Goal: Find specific page/section: Find specific page/section

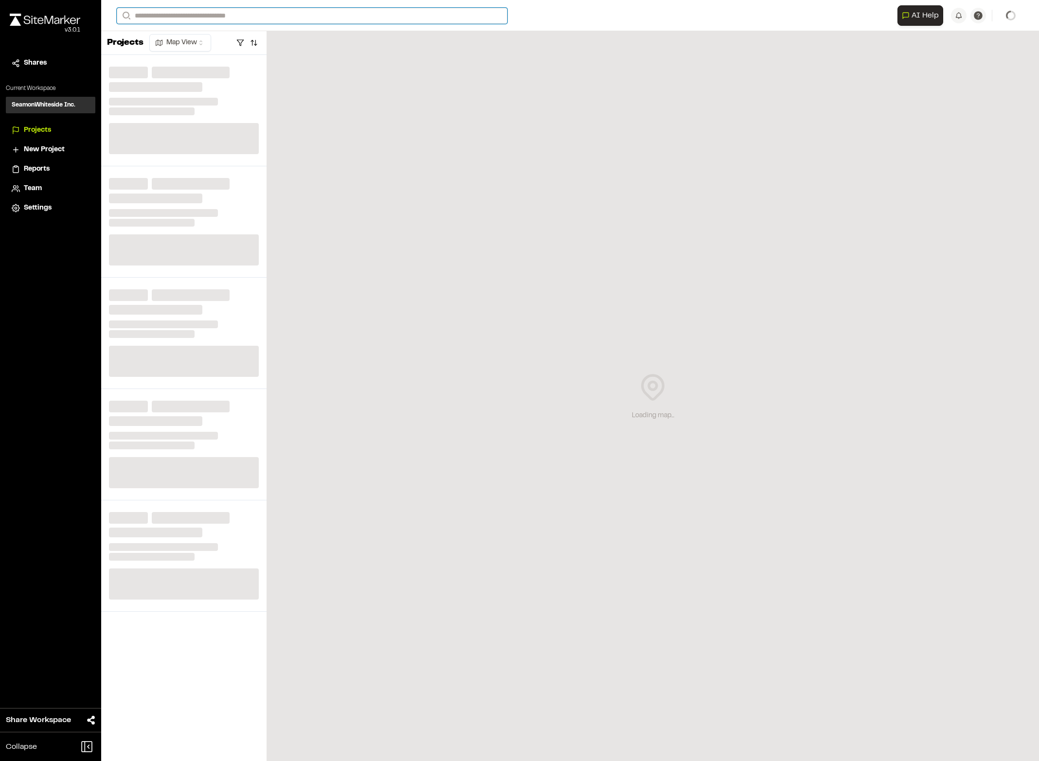
click at [169, 12] on input "Search" at bounding box center [312, 16] width 390 height 16
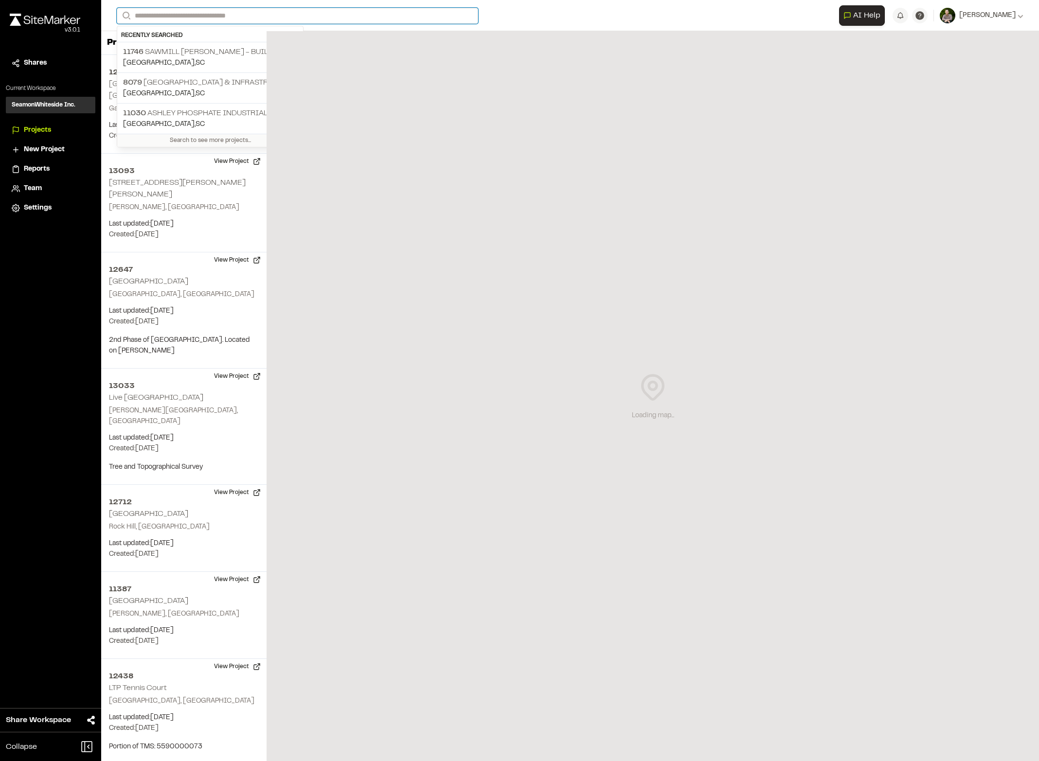
click at [191, 18] on input "Search" at bounding box center [297, 16] width 361 height 16
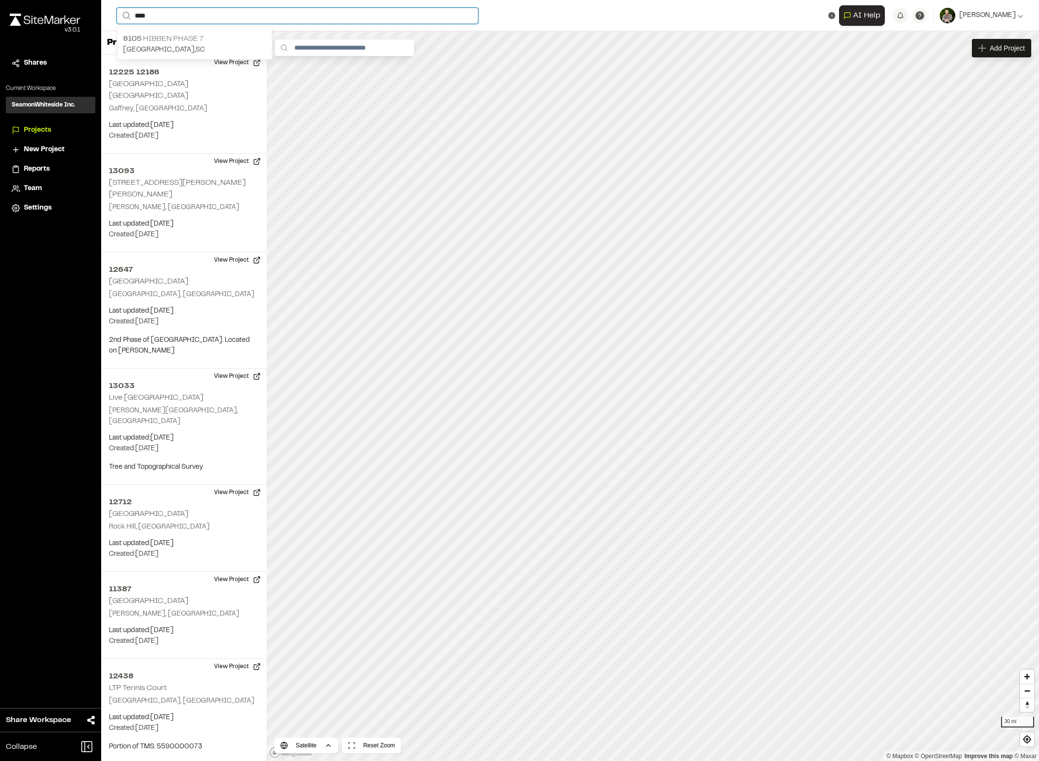
type input "****"
click at [193, 38] on p "8105 Hibben Phase 7" at bounding box center [194, 39] width 143 height 12
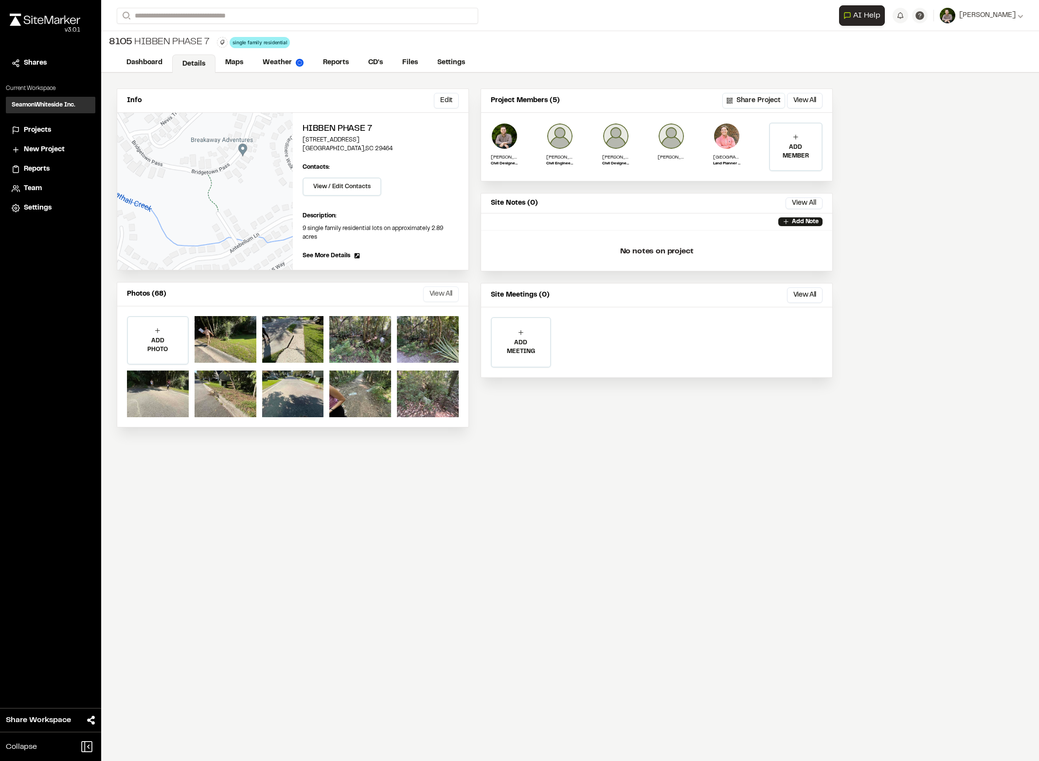
click at [433, 286] on button "View All" at bounding box center [440, 294] width 35 height 16
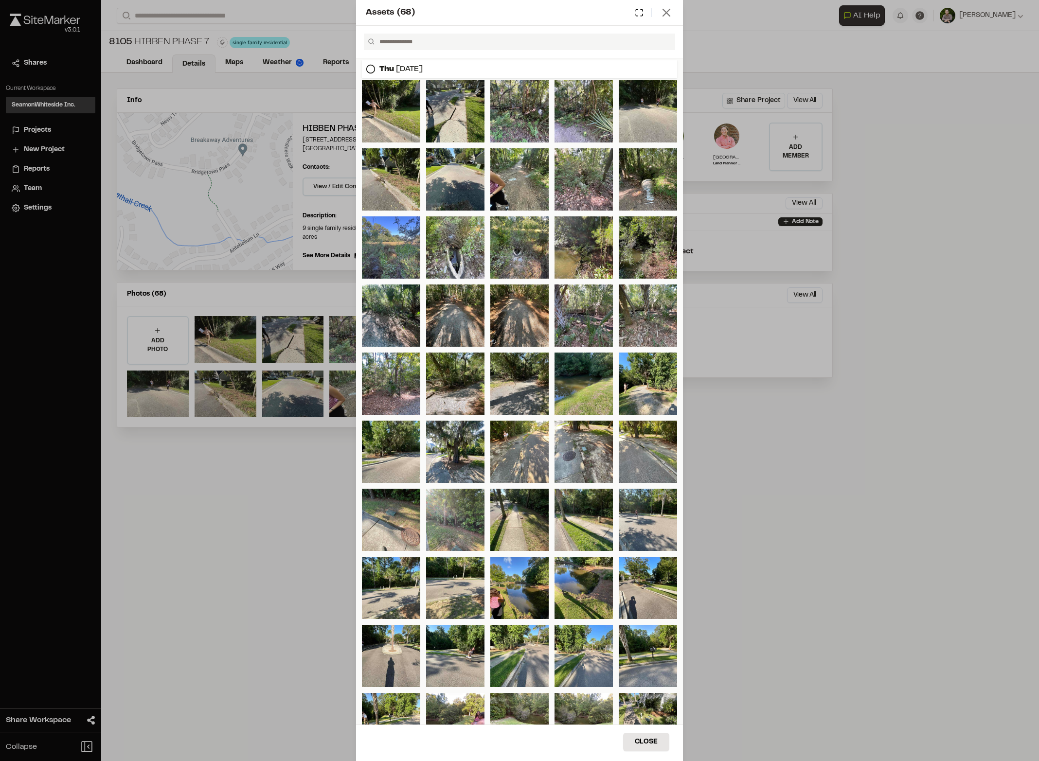
click at [667, 14] on line at bounding box center [666, 12] width 7 height 7
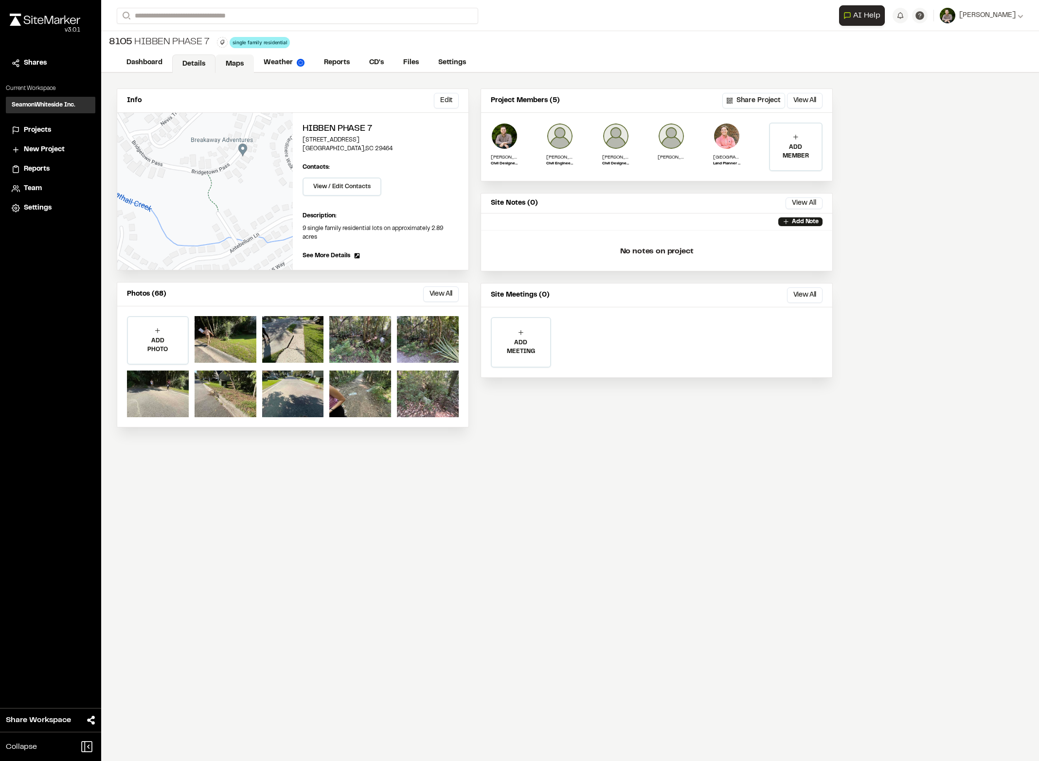
click at [224, 61] on link "Maps" at bounding box center [234, 63] width 38 height 18
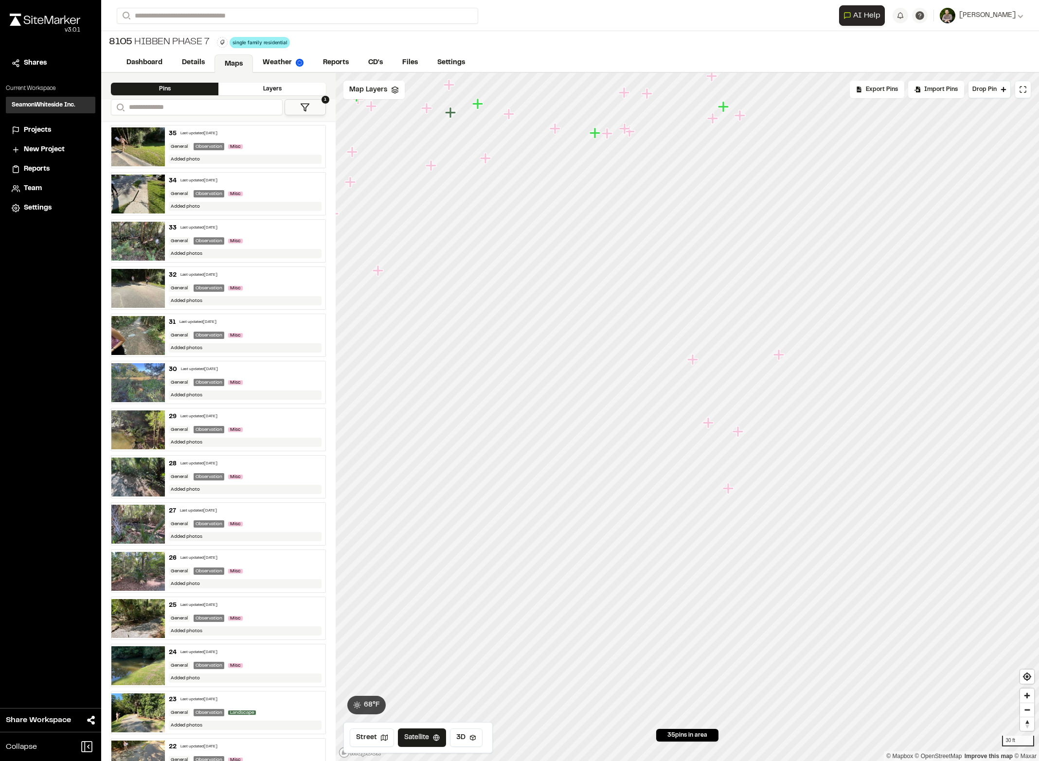
click at [731, 492] on icon "Map marker" at bounding box center [729, 488] width 13 height 13
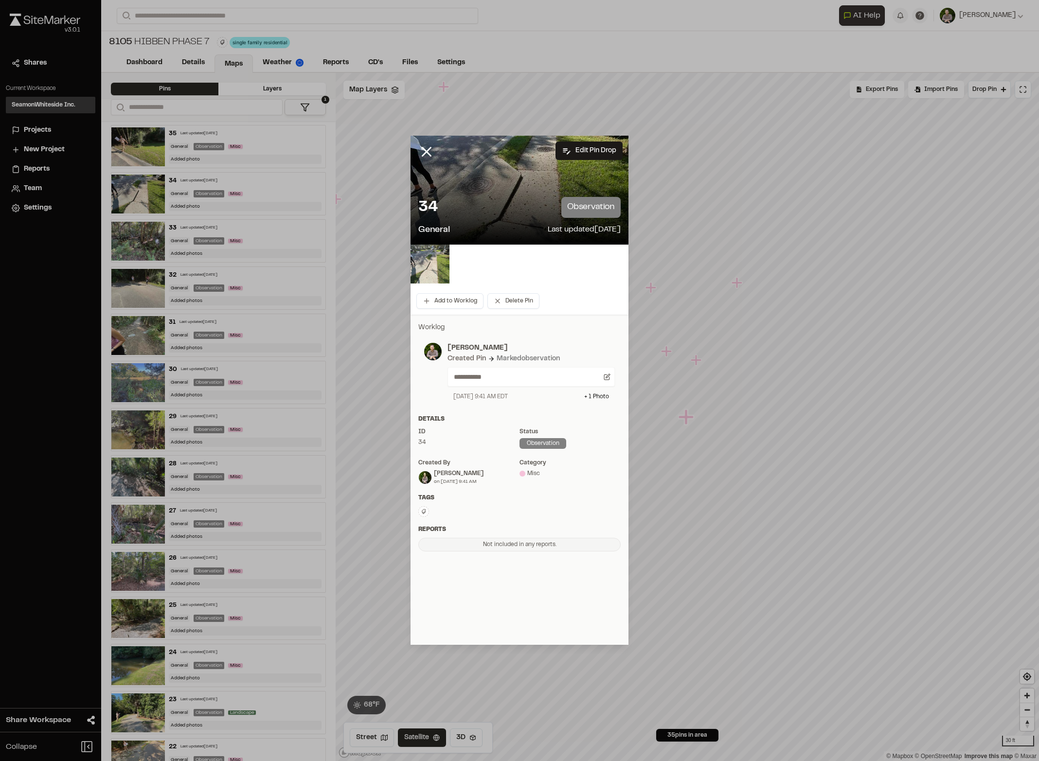
click at [441, 266] on img at bounding box center [429, 264] width 39 height 39
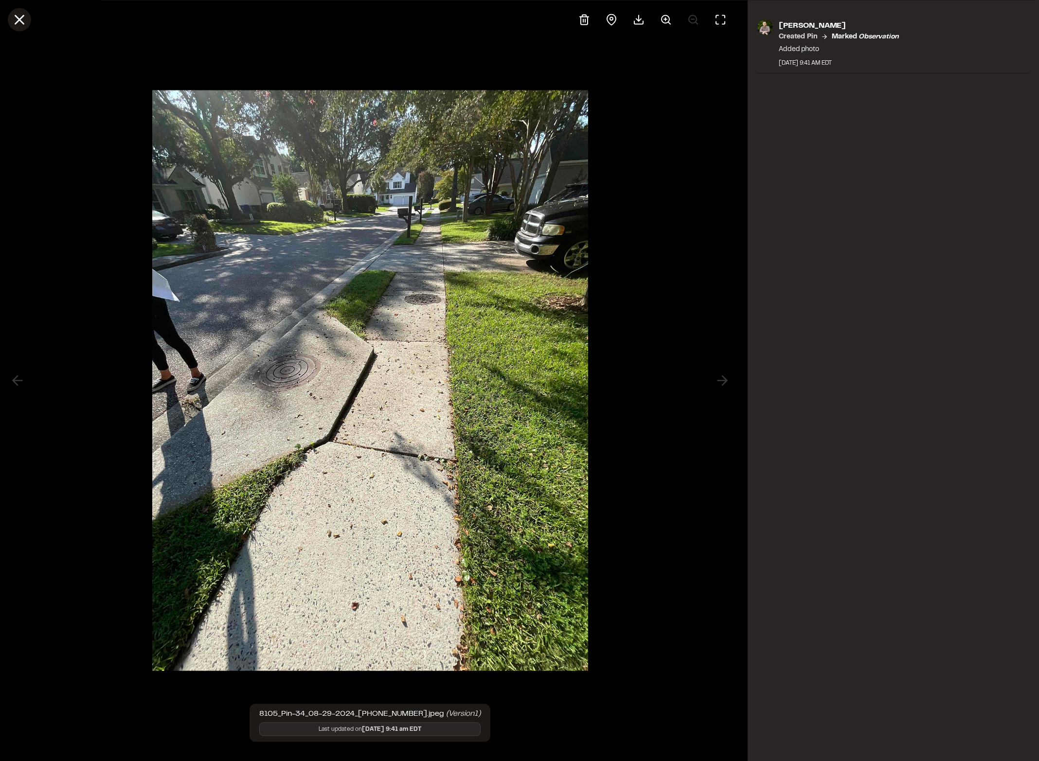
click at [24, 17] on icon at bounding box center [19, 19] width 17 height 17
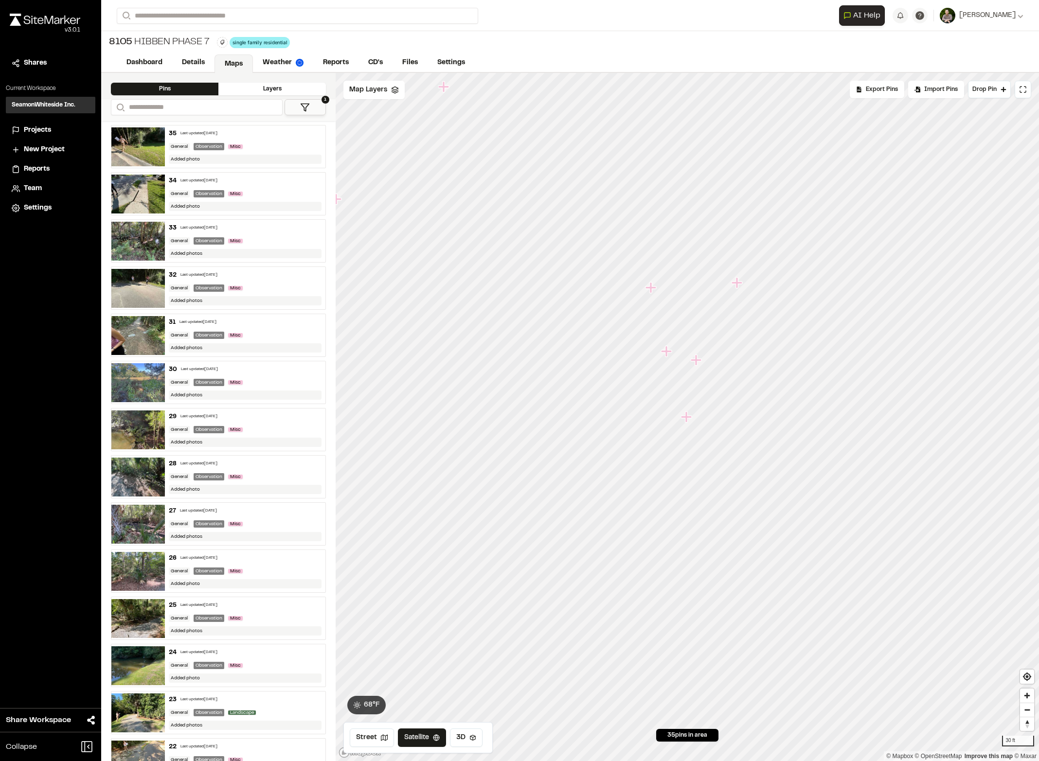
click at [663, 354] on icon "Map marker" at bounding box center [667, 351] width 13 height 13
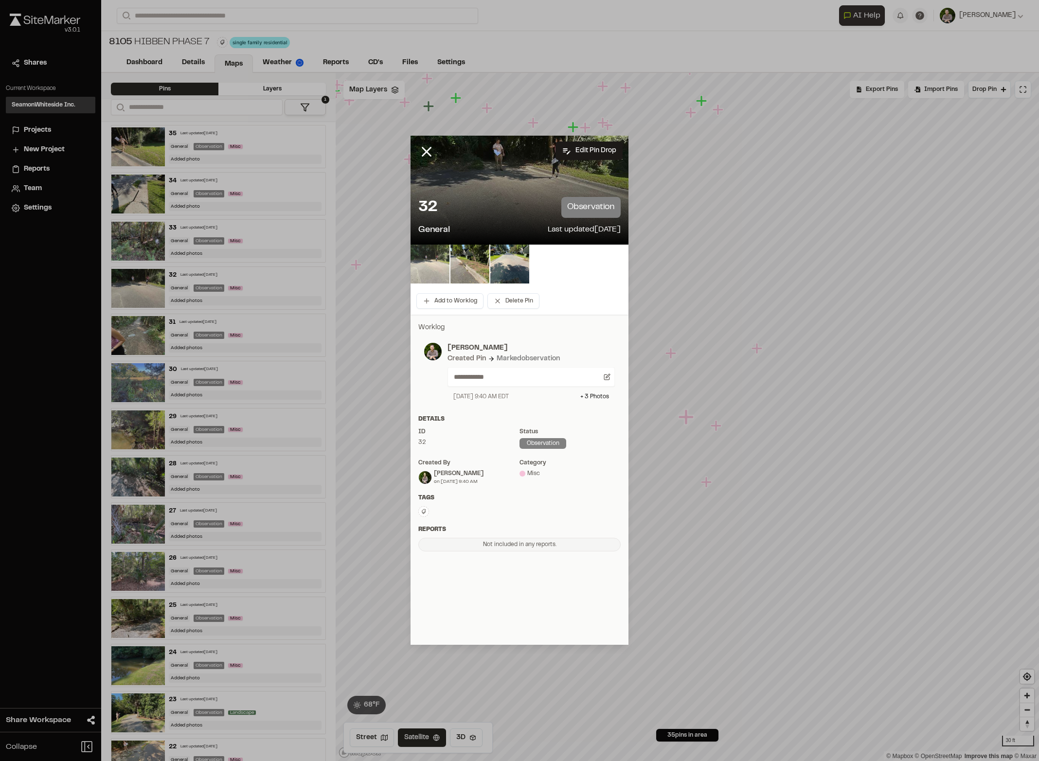
click at [438, 271] on img at bounding box center [429, 264] width 39 height 39
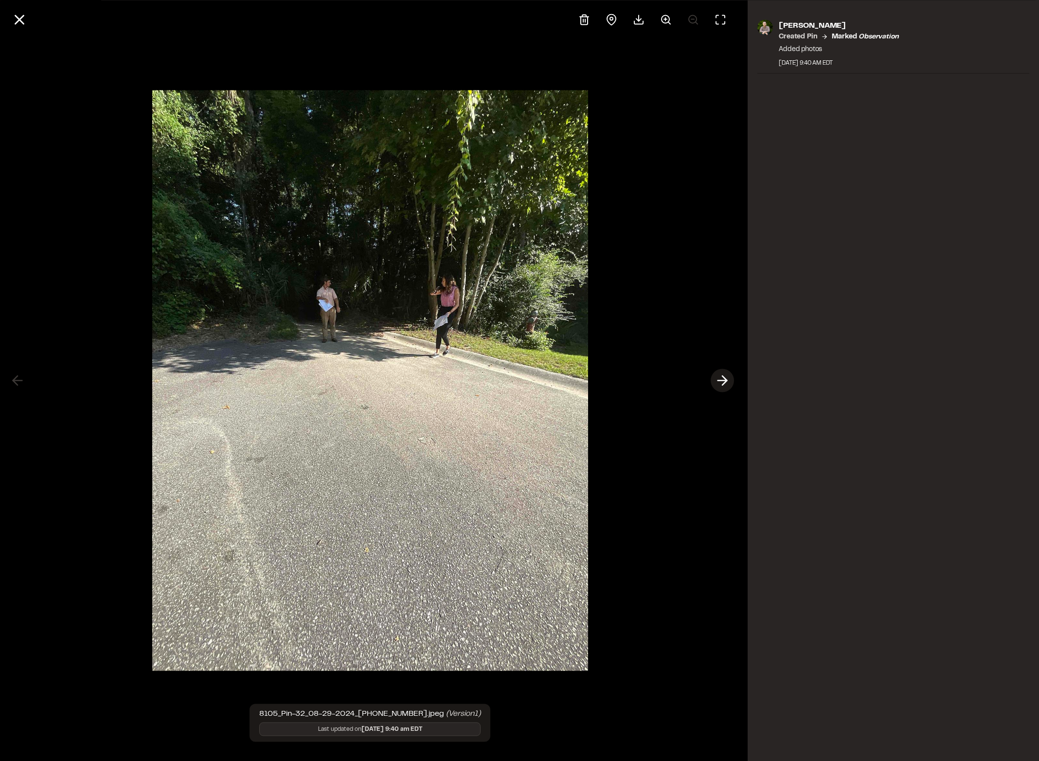
click at [724, 380] on icon at bounding box center [722, 380] width 16 height 17
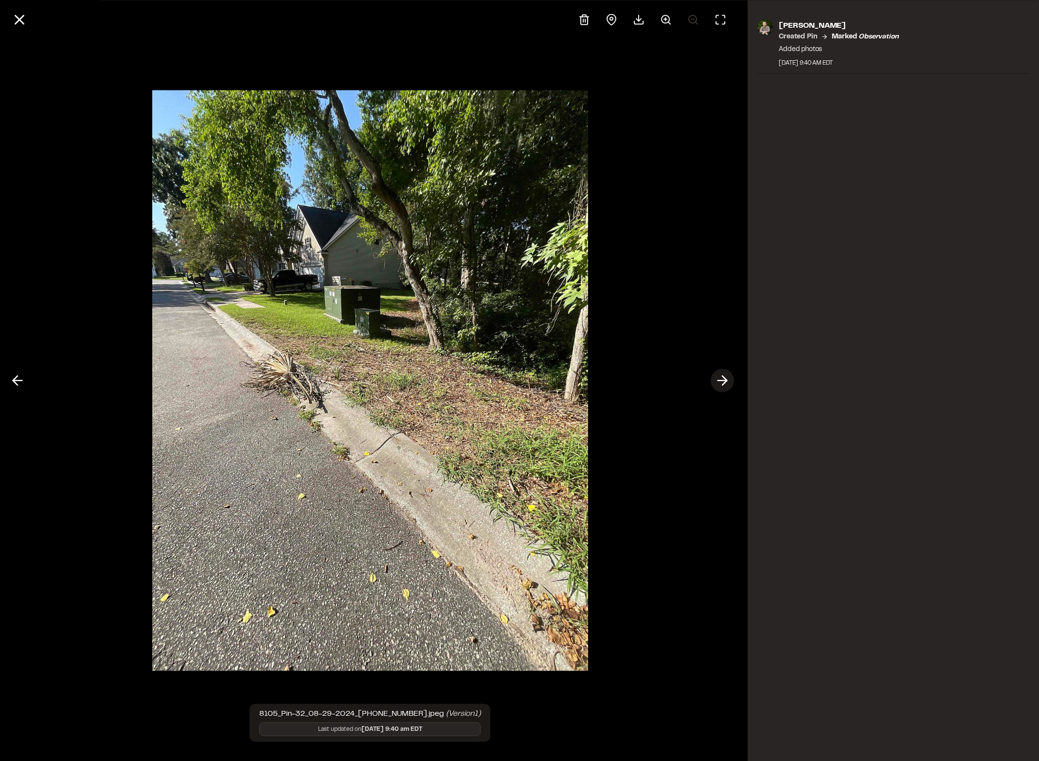
click at [724, 380] on icon at bounding box center [722, 380] width 16 height 17
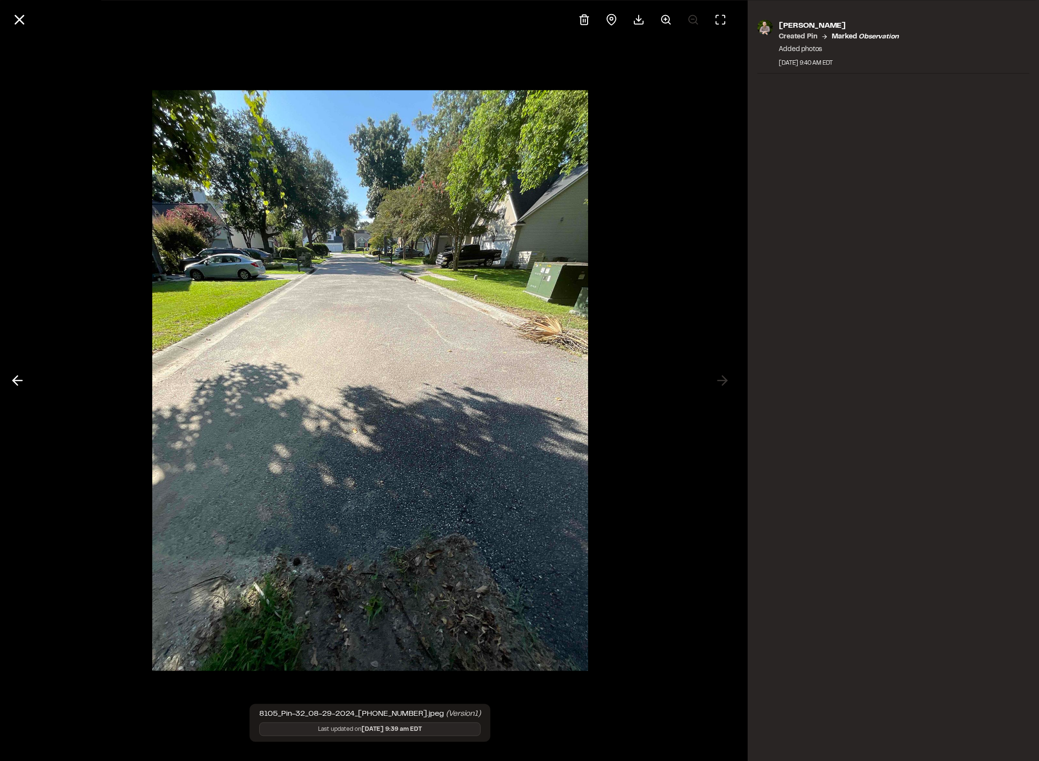
click at [723, 380] on div at bounding box center [370, 380] width 740 height 761
click at [18, 18] on line at bounding box center [20, 20] width 8 height 8
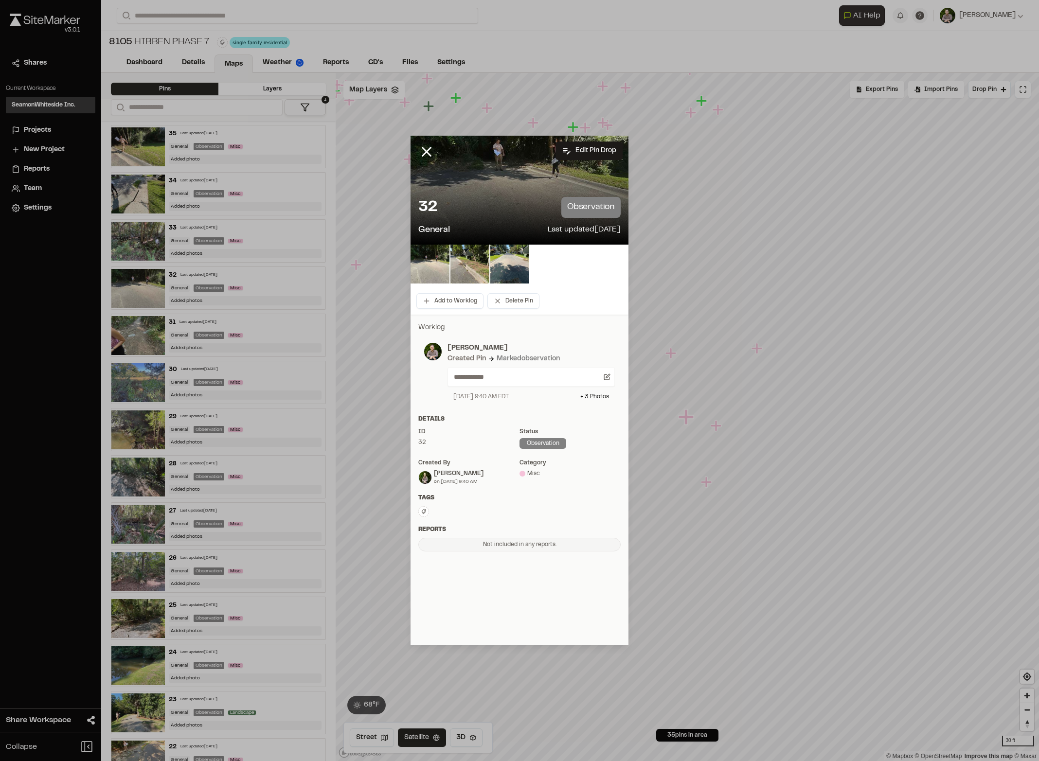
click at [628, 243] on div "32 observation General Last updated [DATE]" at bounding box center [519, 216] width 218 height 55
click at [427, 150] on line at bounding box center [427, 152] width 8 height 8
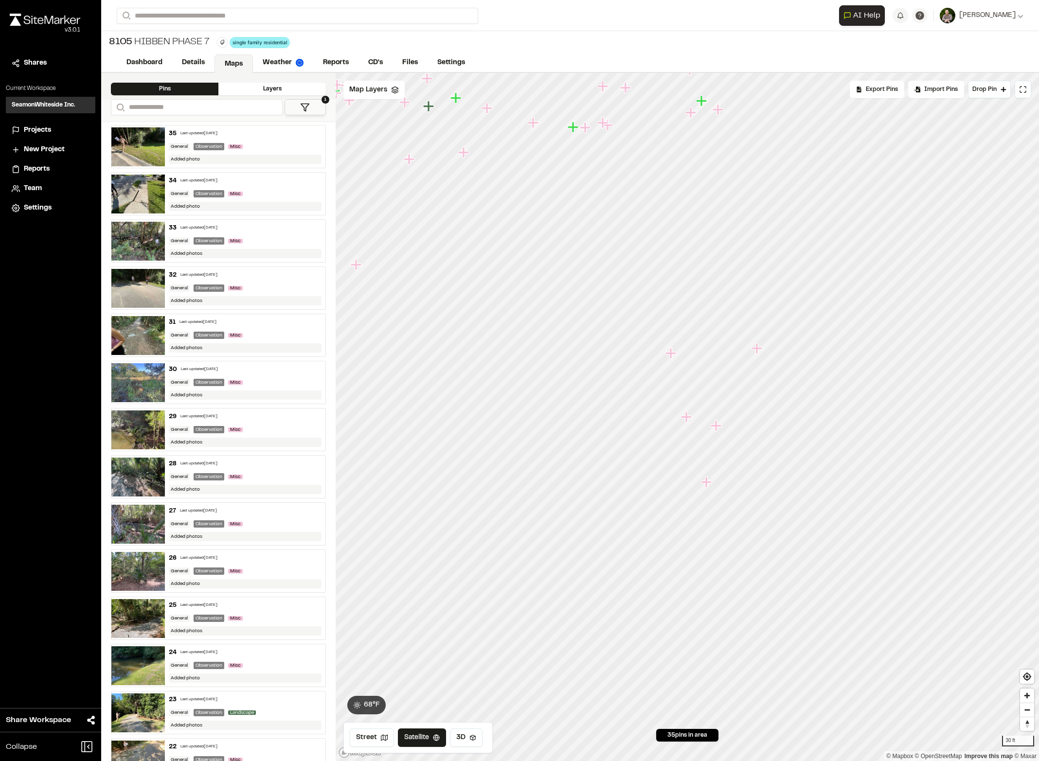
click at [671, 354] on icon "Map marker" at bounding box center [670, 353] width 11 height 11
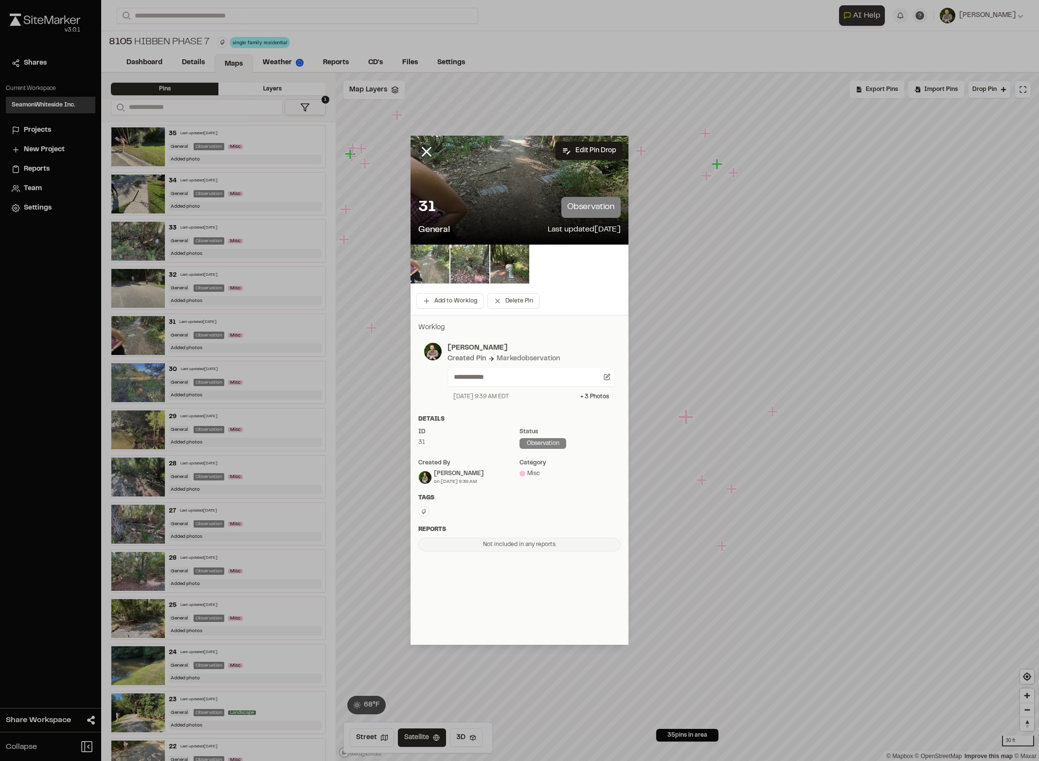
click at [436, 264] on img at bounding box center [429, 264] width 39 height 39
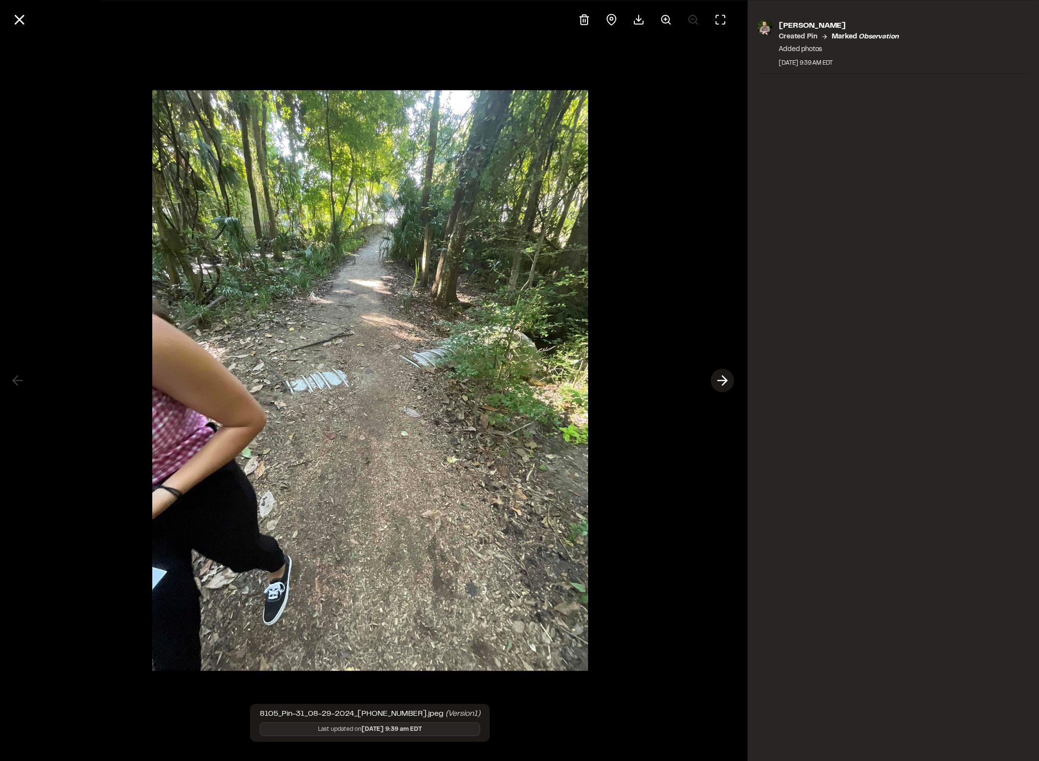
click at [724, 380] on icon at bounding box center [722, 380] width 16 height 17
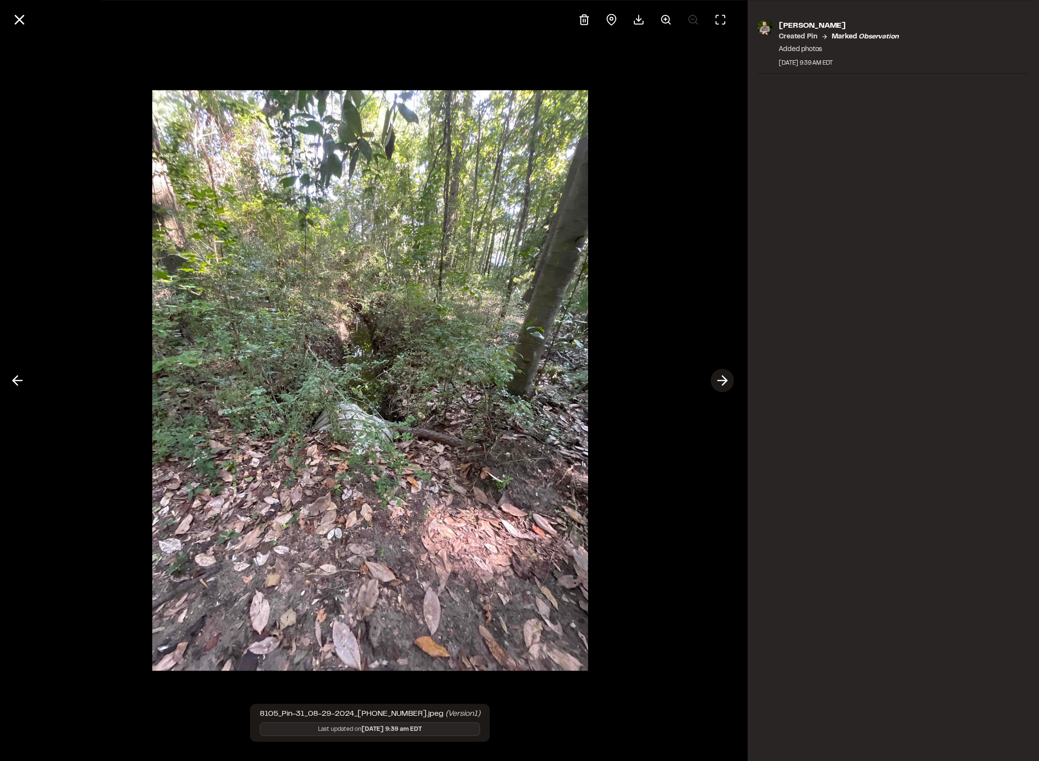
click at [726, 375] on icon at bounding box center [722, 380] width 16 height 17
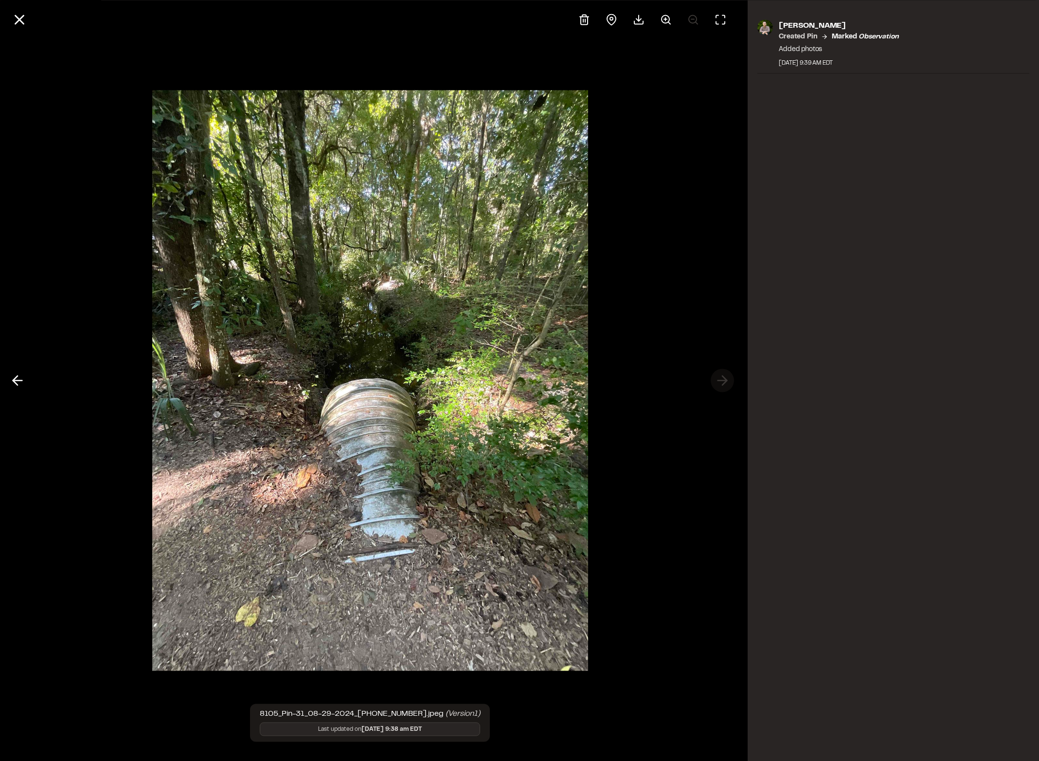
click at [726, 375] on div at bounding box center [370, 380] width 740 height 761
click at [17, 380] on icon at bounding box center [18, 380] width 16 height 17
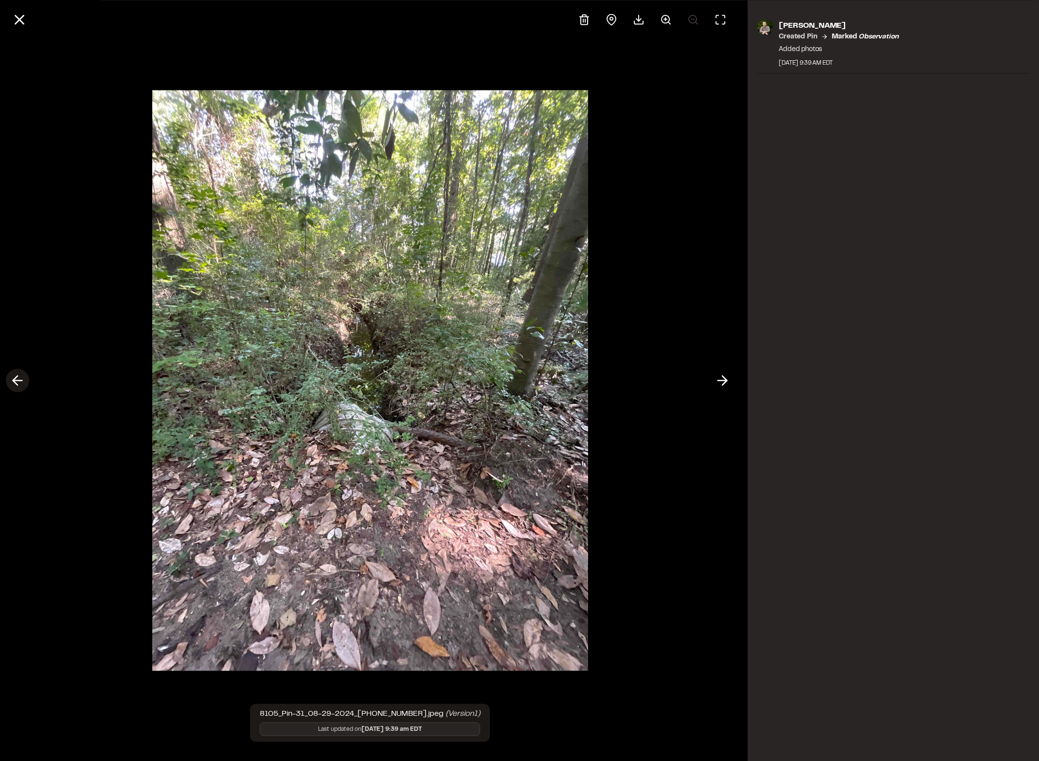
click at [17, 380] on icon at bounding box center [18, 380] width 16 height 17
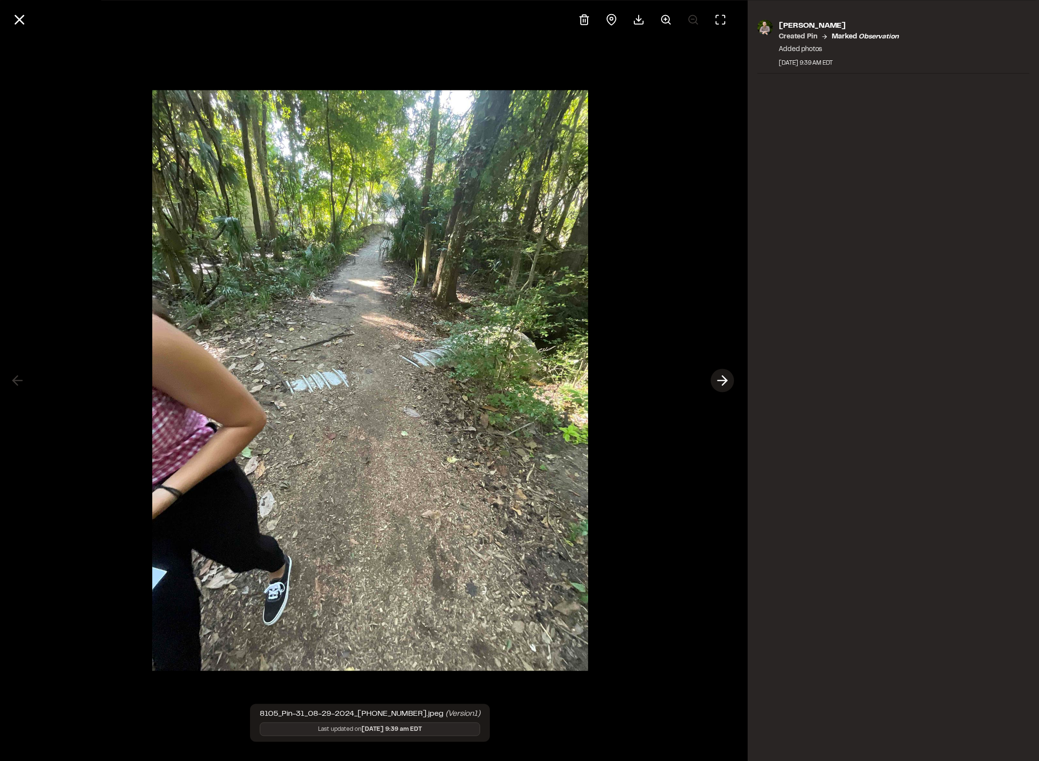
click at [723, 380] on icon at bounding box center [722, 380] width 16 height 17
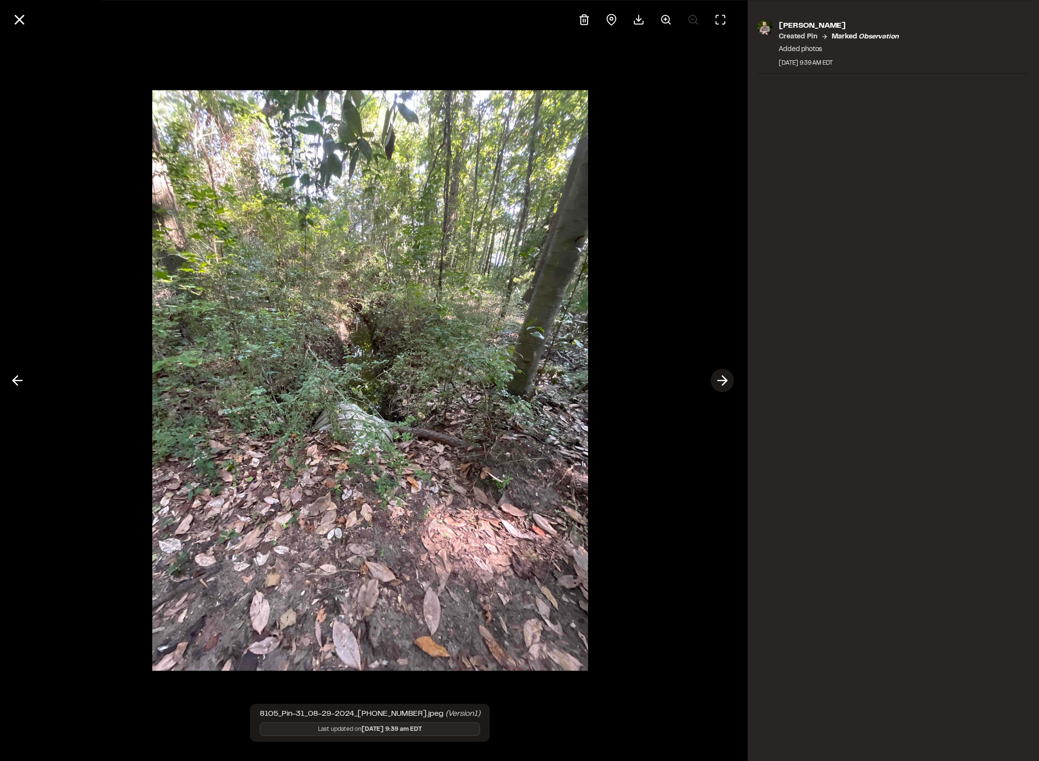
click at [720, 375] on icon at bounding box center [722, 380] width 16 height 17
